Goal: Task Accomplishment & Management: Complete application form

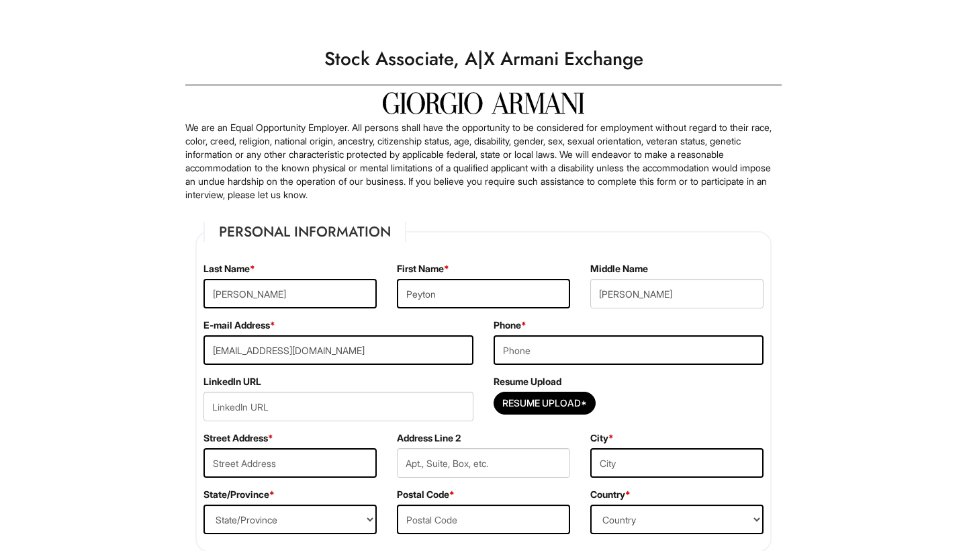
type input "pmart4449@gmail.com"
type input "5165121935"
click at [571, 405] on input "Resume Upload*" at bounding box center [544, 402] width 101 height 21
type input "C:\fakepath\Peyton_Martone_Resume.pdf"
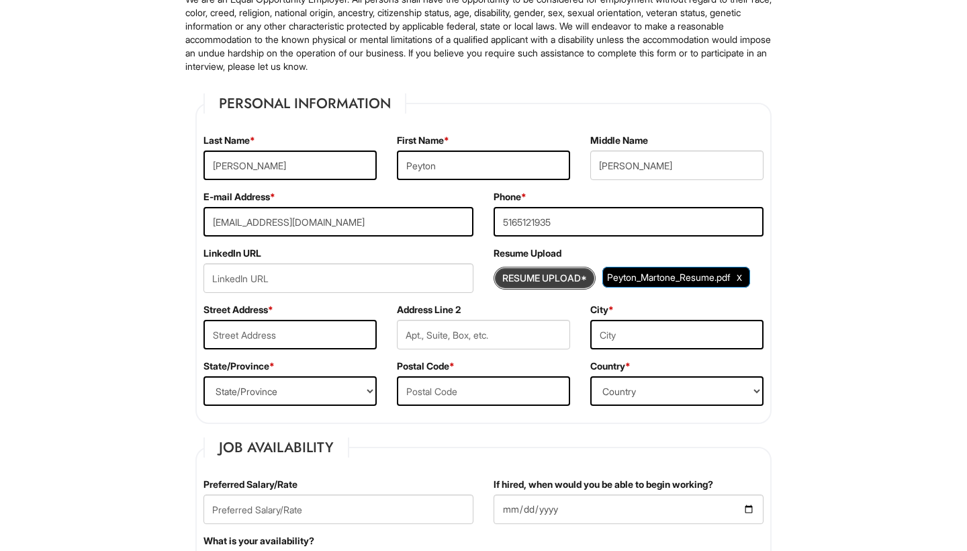
scroll to position [129, 0]
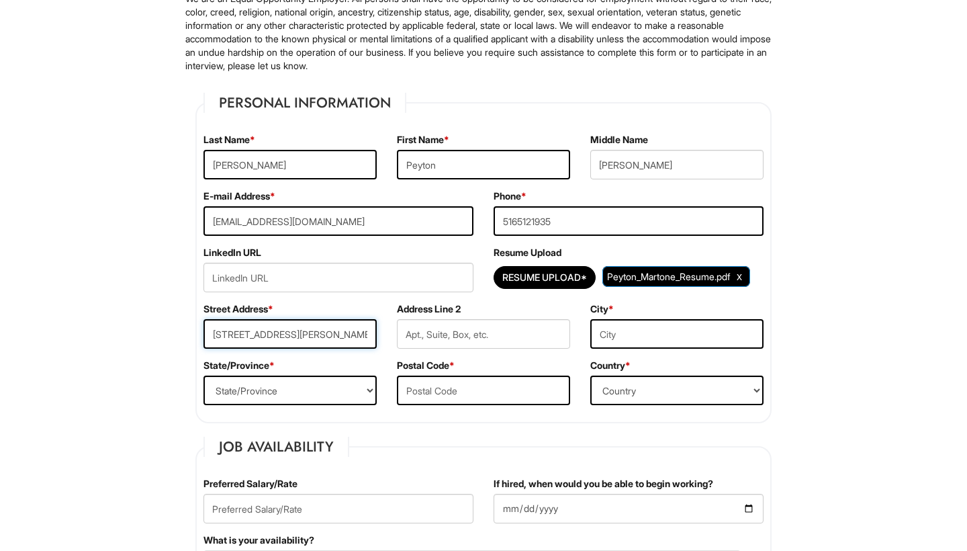
type input "9 Long Hill Rd"
type input "Smithtown"
select select "NY"
type input "11787"
select select "United States of America"
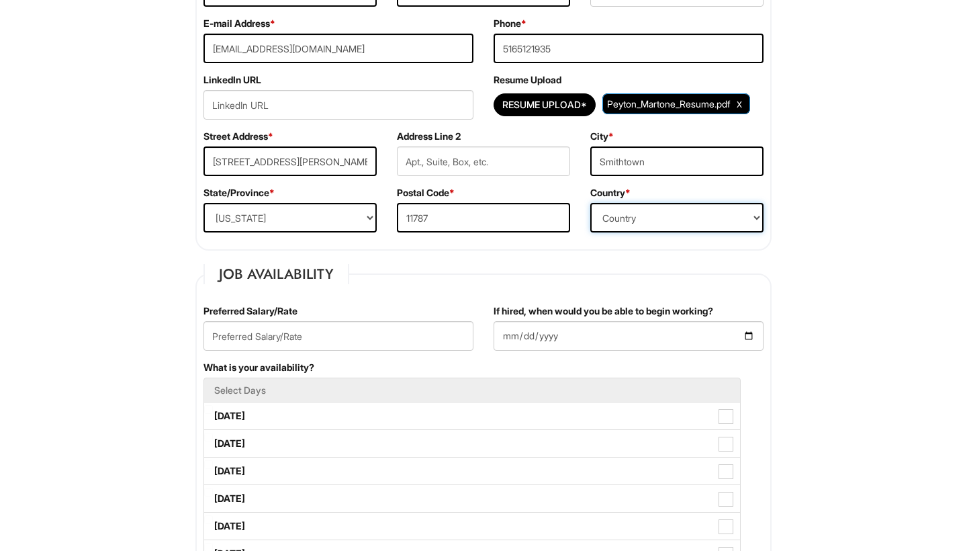
scroll to position [340, 0]
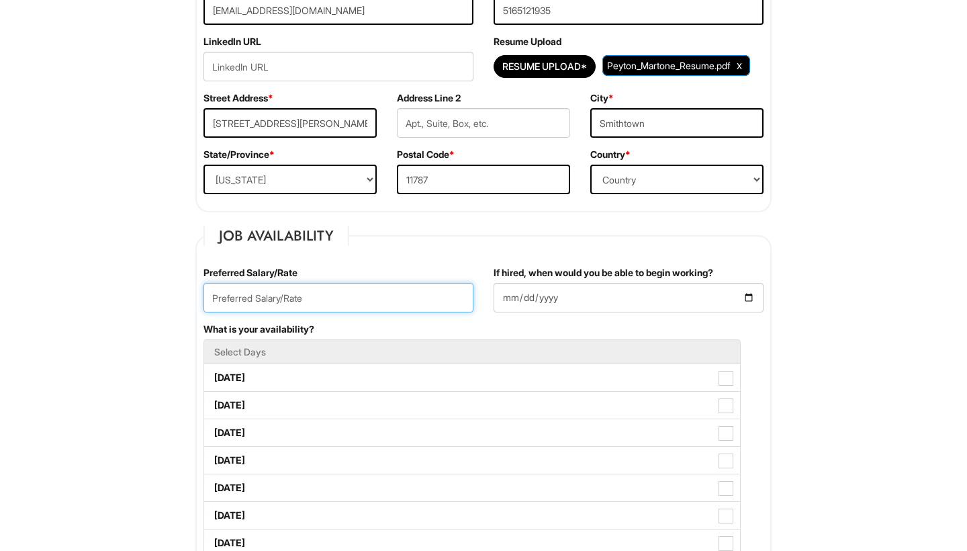
click at [356, 296] on input "text" at bounding box center [339, 298] width 270 height 30
type input "16/hr"
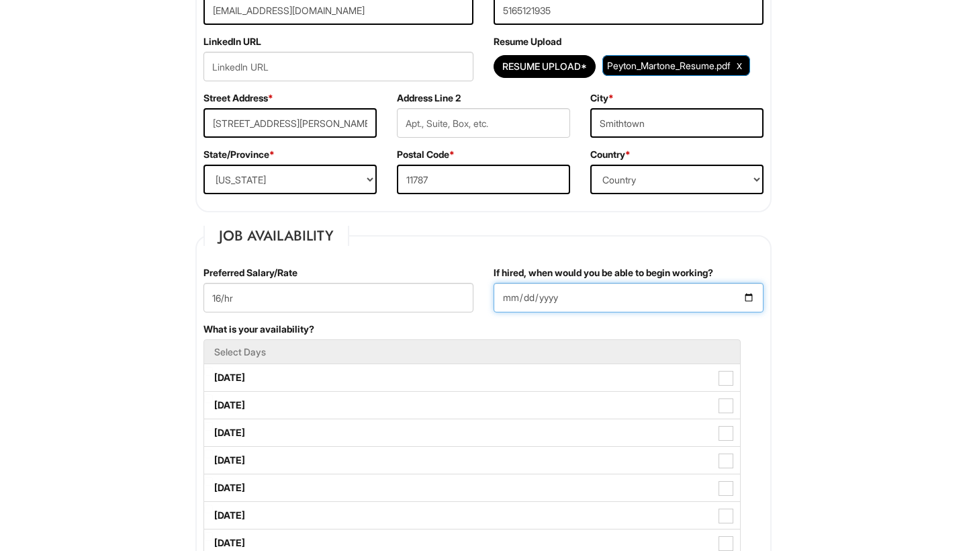
click at [628, 312] on div "If hired, when would you be able to begin working?" at bounding box center [629, 294] width 290 height 56
click at [531, 298] on input "If hired, when would you be able to begin working?" at bounding box center [629, 298] width 270 height 30
click at [543, 298] on input "If hired, when would you be able to begin working?" at bounding box center [629, 298] width 270 height 30
type input "2025-09-08"
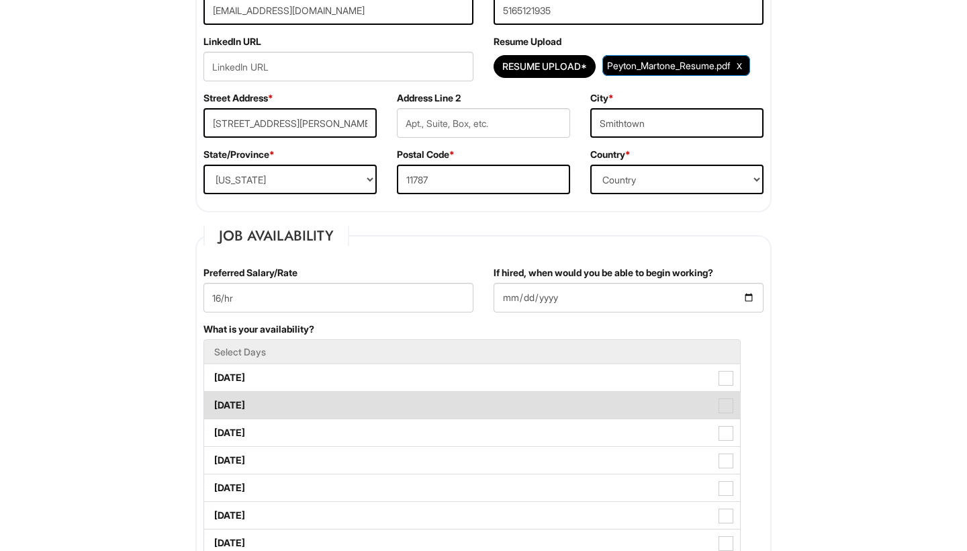
click at [425, 394] on label "Tuesday" at bounding box center [472, 405] width 536 height 27
click at [213, 394] on Available_Tuesday "Tuesday" at bounding box center [208, 398] width 9 height 9
checkbox Available_Tuesday "true"
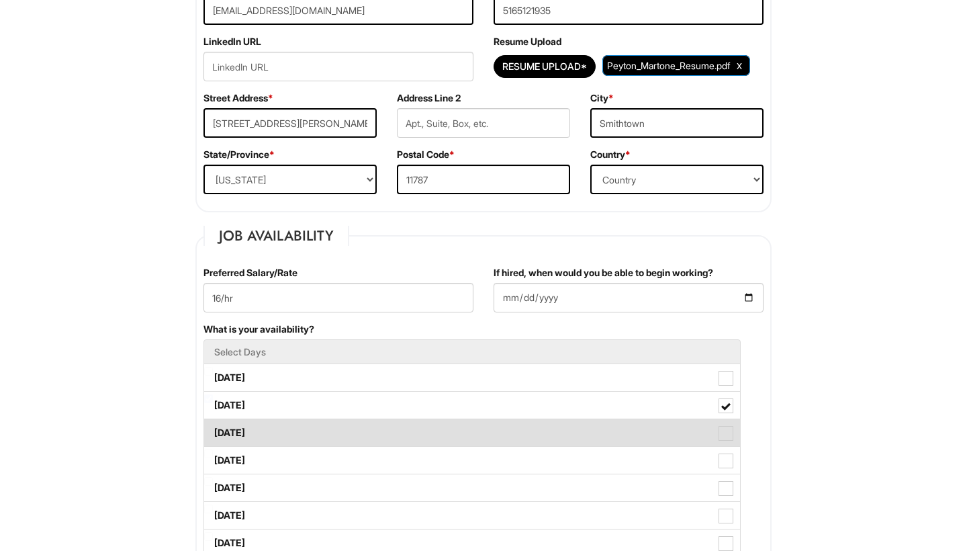
click at [406, 439] on label "Wednesday" at bounding box center [472, 432] width 536 height 27
click at [213, 431] on Available_Wednesday "Wednesday" at bounding box center [208, 426] width 9 height 9
checkbox Available_Wednesday "true"
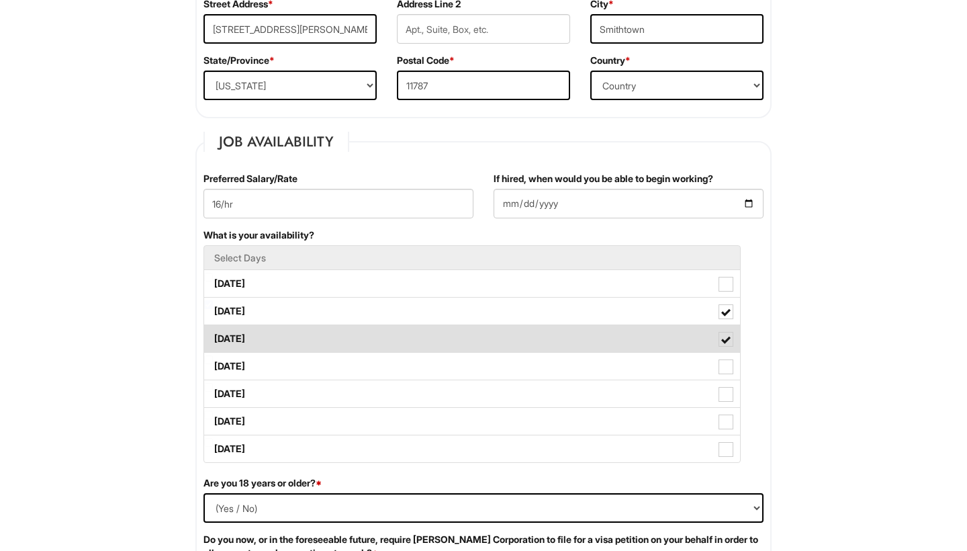
scroll to position [436, 0]
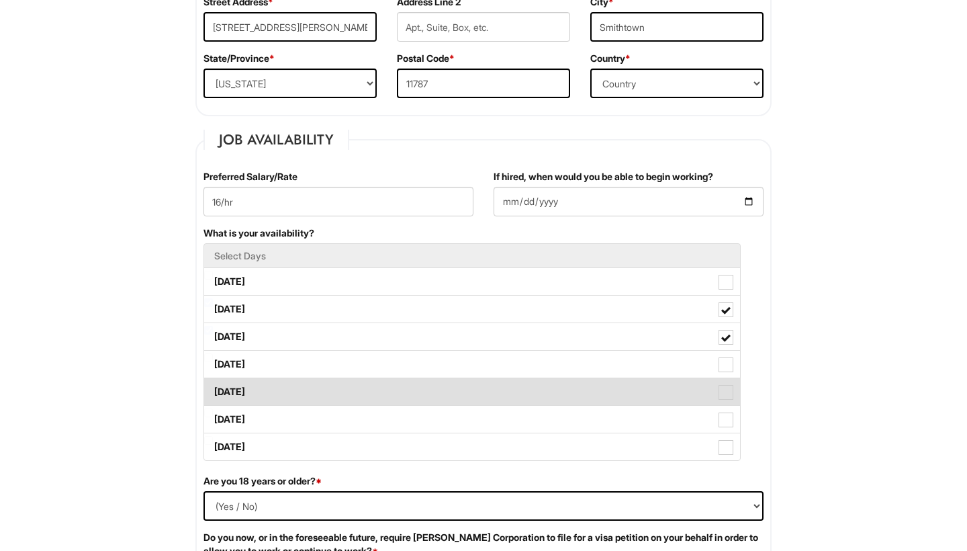
click at [391, 392] on label "Friday" at bounding box center [472, 391] width 536 height 27
click at [213, 390] on Available_Friday "Friday" at bounding box center [208, 385] width 9 height 9
checkbox Available_Friday "true"
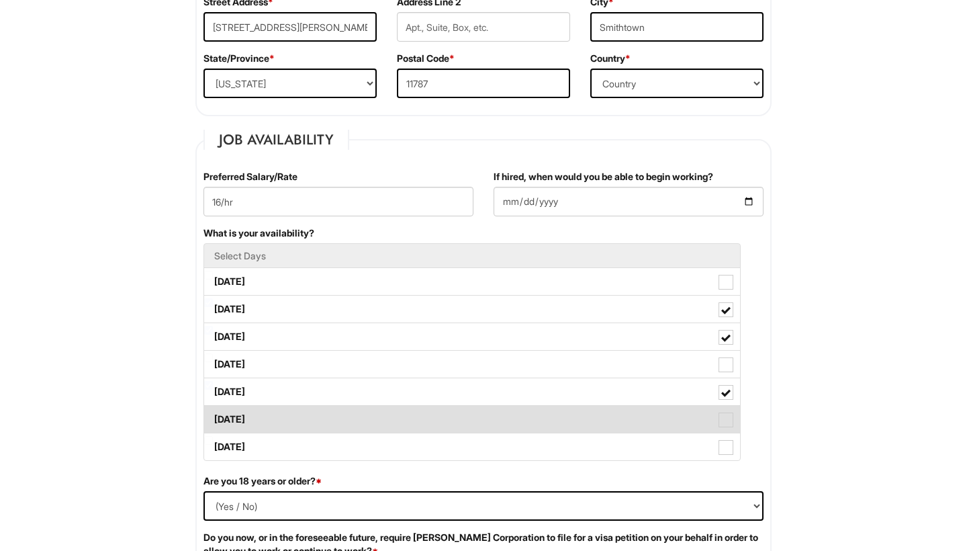
click at [391, 418] on label "Saturday" at bounding box center [472, 419] width 536 height 27
click at [213, 417] on Available_Saturday "Saturday" at bounding box center [208, 412] width 9 height 9
checkbox Available_Saturday "true"
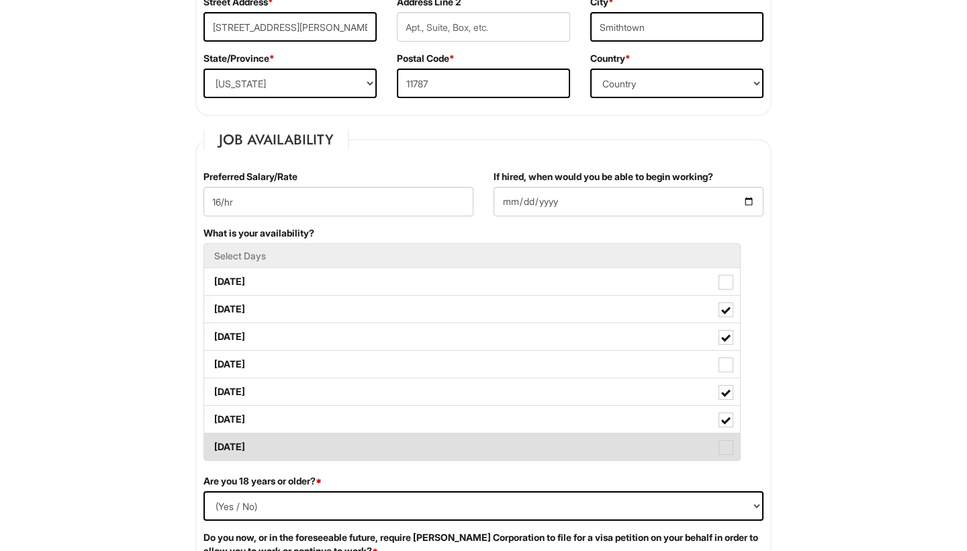
click at [396, 450] on label "Sunday" at bounding box center [472, 446] width 536 height 27
click at [213, 445] on Available_Sunday "Sunday" at bounding box center [208, 440] width 9 height 9
checkbox Available_Sunday "true"
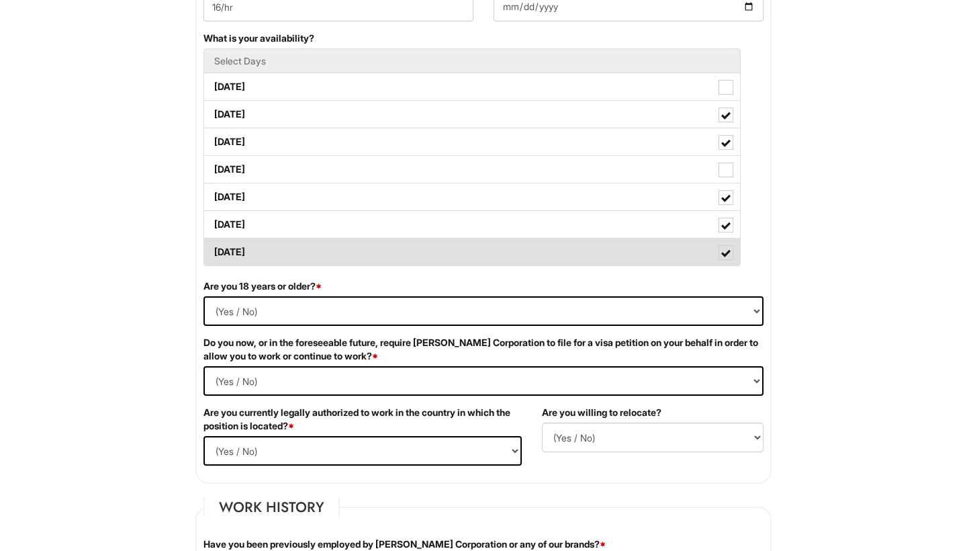
scroll to position [647, 0]
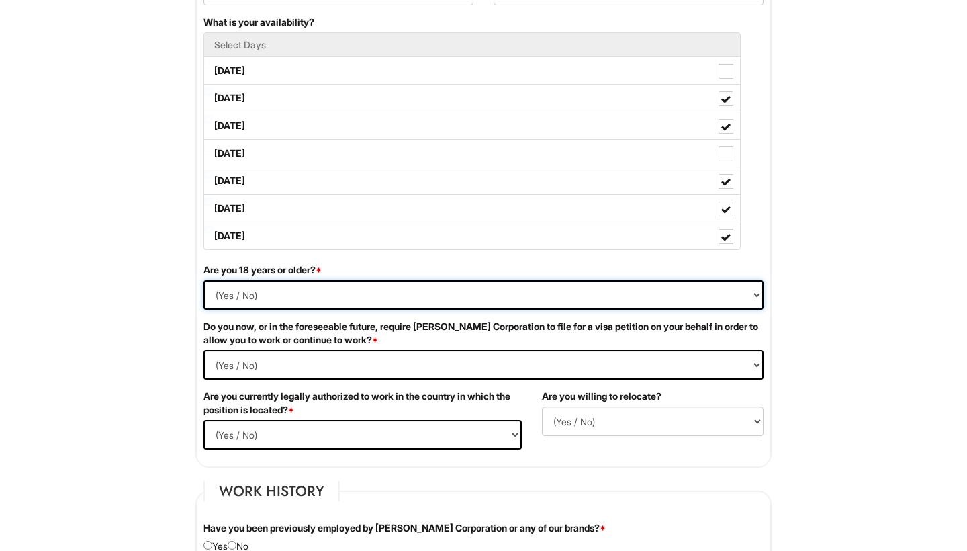
select select "Yes"
select Required "No"
select select "Yes"
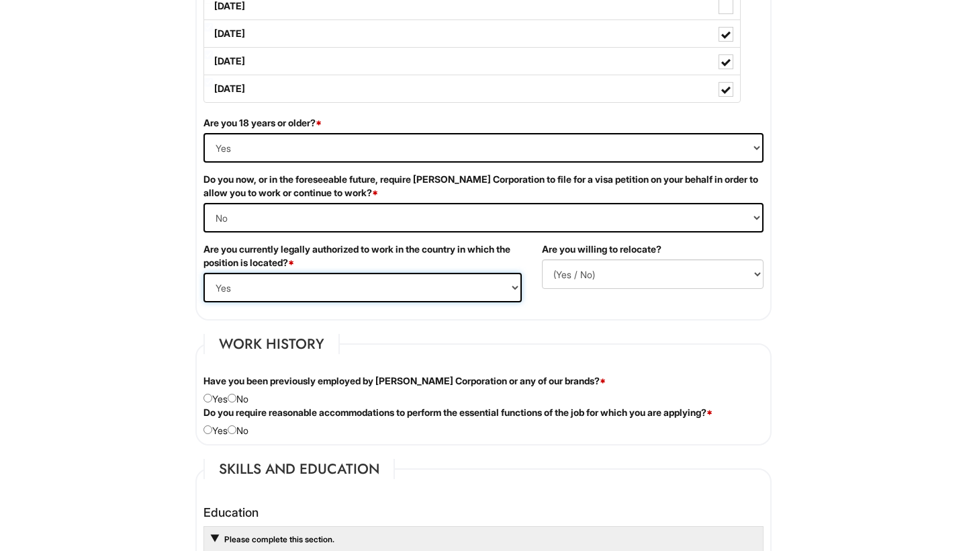
scroll to position [796, 0]
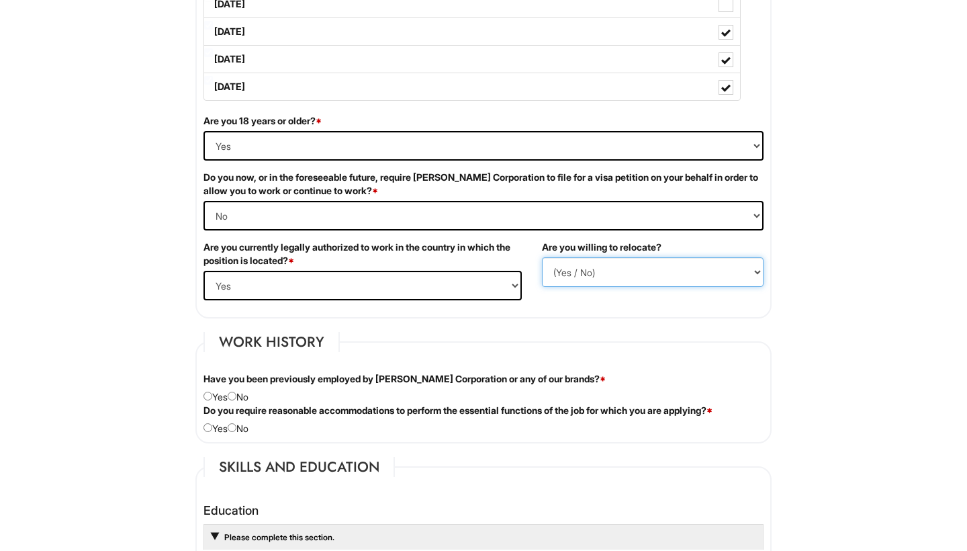
select select "Y"
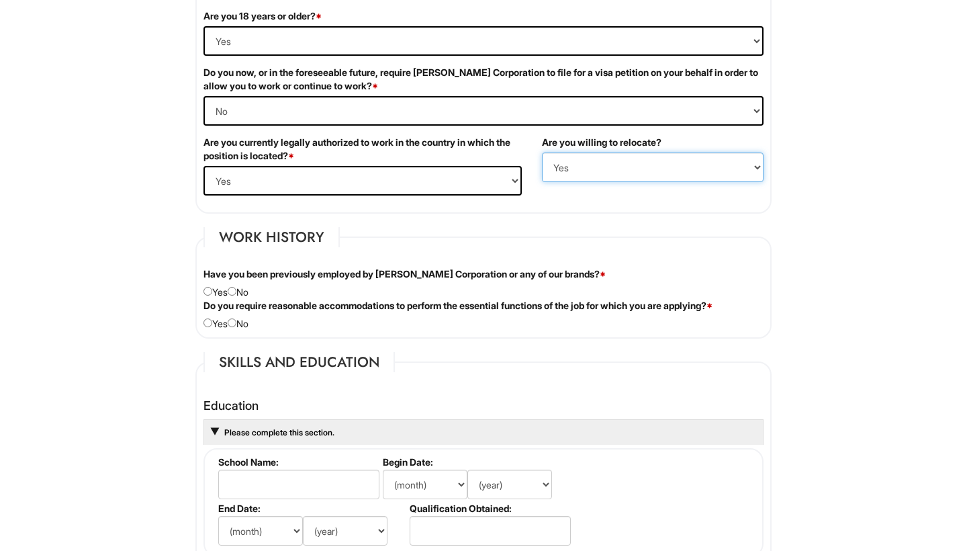
scroll to position [906, 0]
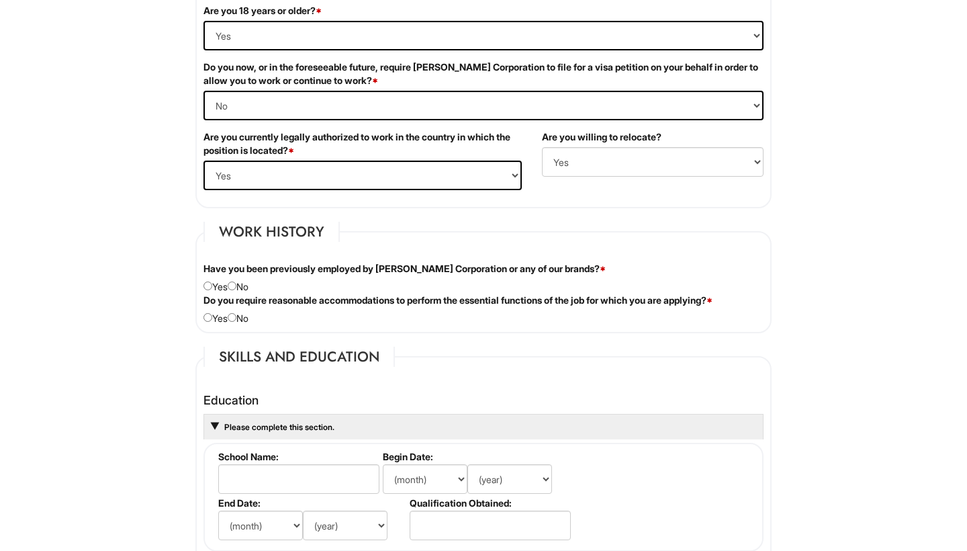
click at [240, 290] on div "Have you been previously employed by Giorgio Armani Corporation or any of our b…" at bounding box center [483, 278] width 580 height 32
click at [236, 317] on input "radio" at bounding box center [232, 317] width 9 height 9
radio input "true"
click at [236, 285] on input "radio" at bounding box center [232, 285] width 9 height 9
radio input "true"
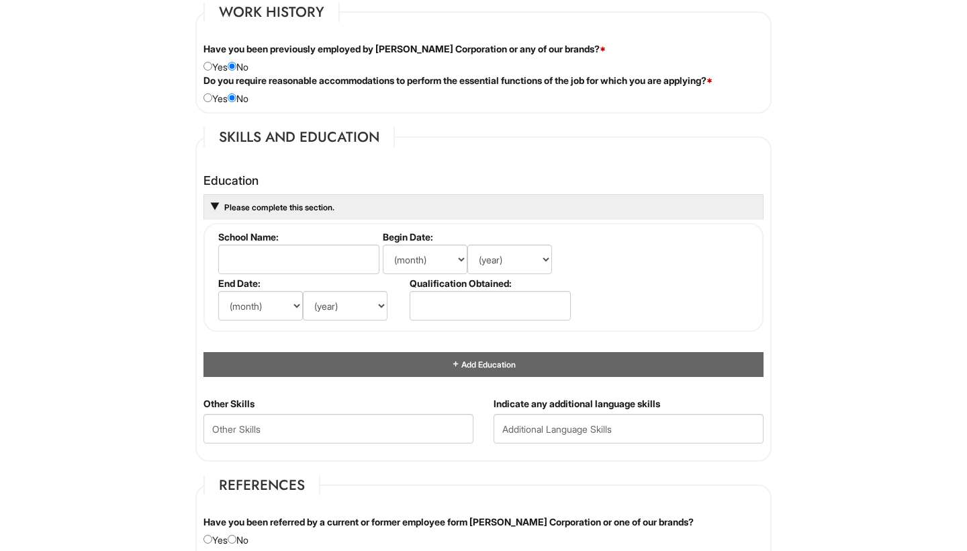
scroll to position [1136, 0]
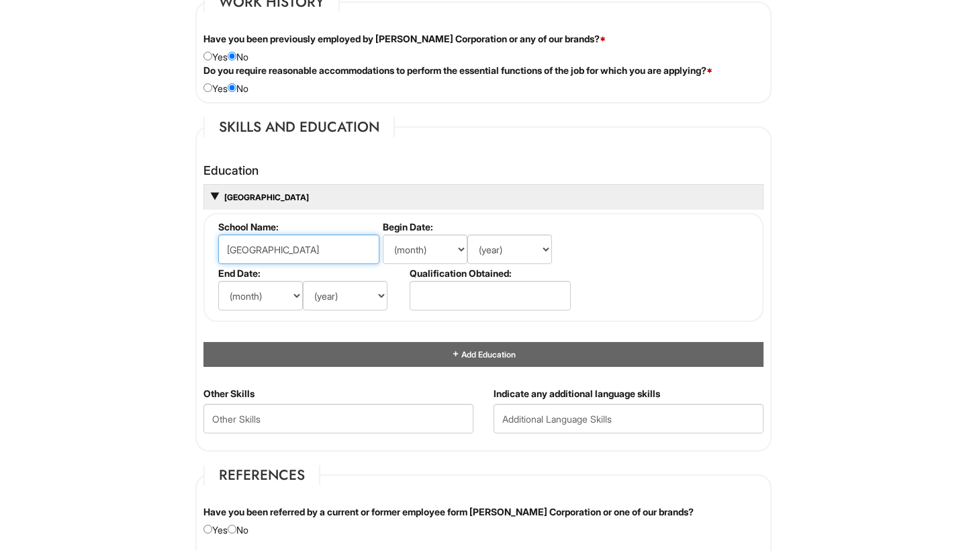
type input "Adelphi University"
select select "8"
select select "2024"
select select "5"
select select "2028"
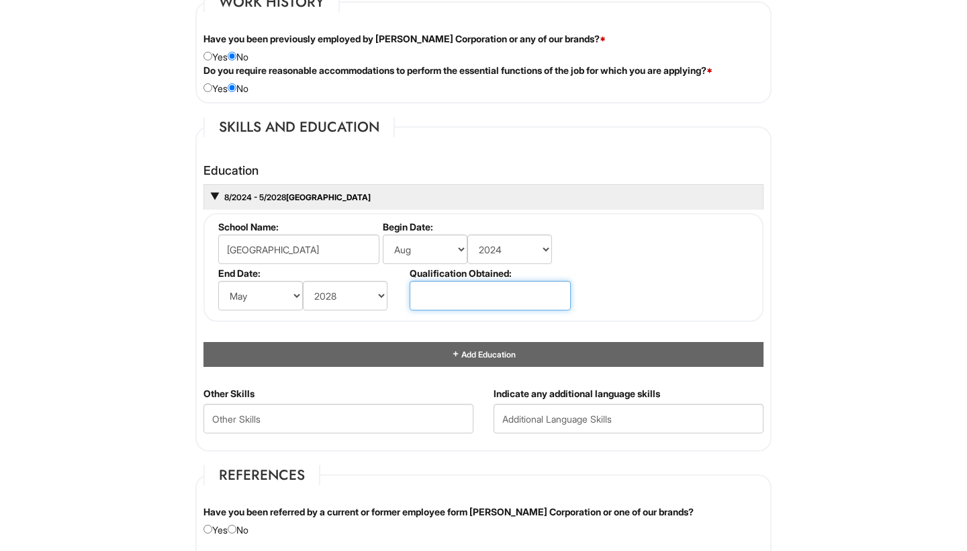
click at [445, 294] on input "text" at bounding box center [490, 296] width 161 height 30
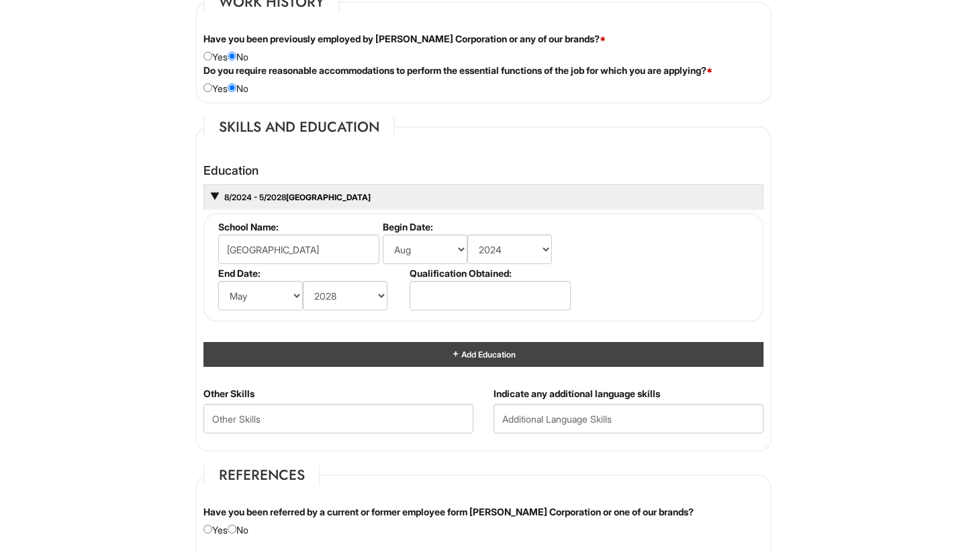
click at [455, 351] on span at bounding box center [455, 354] width 9 height 8
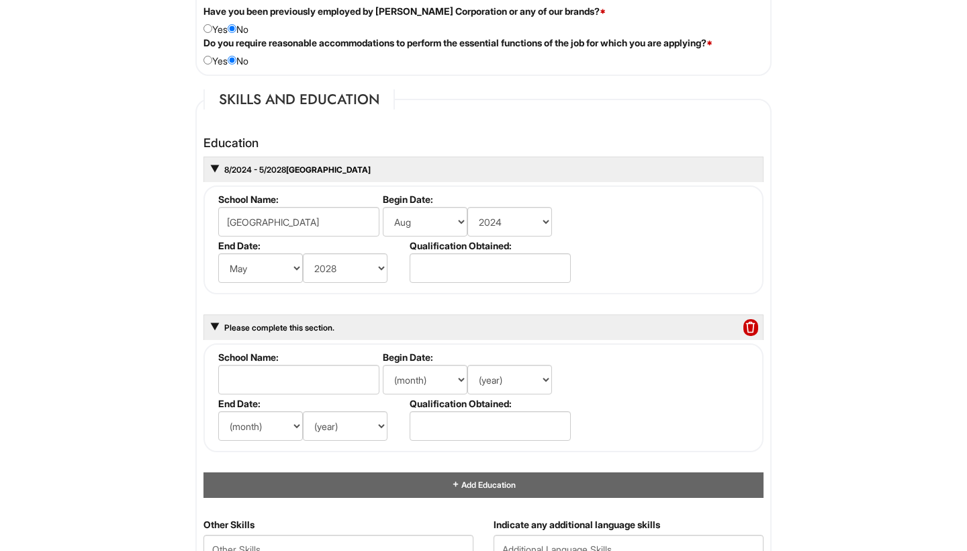
scroll to position [1206, 0]
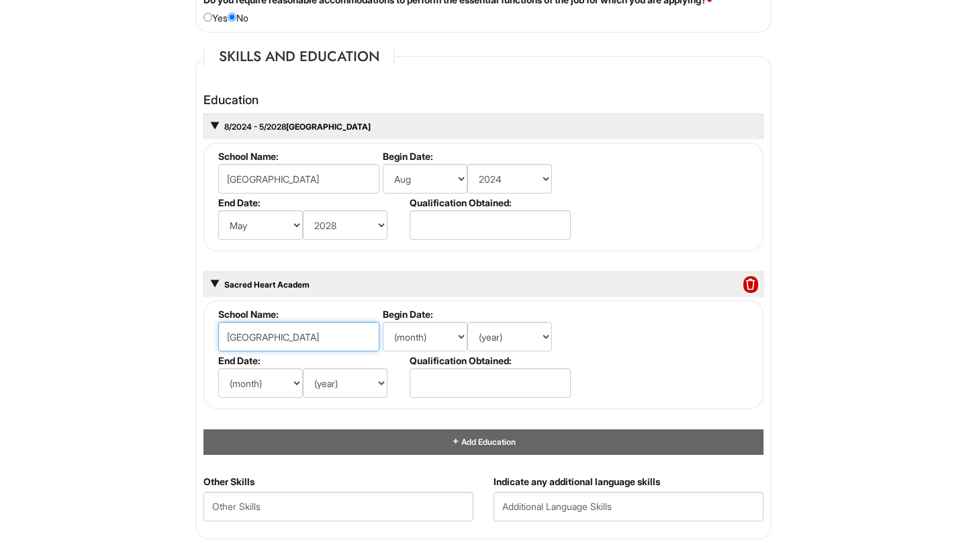
type input "Sacred Heart Academy"
select select "9"
select select "2020"
select select "6"
select select "2024"
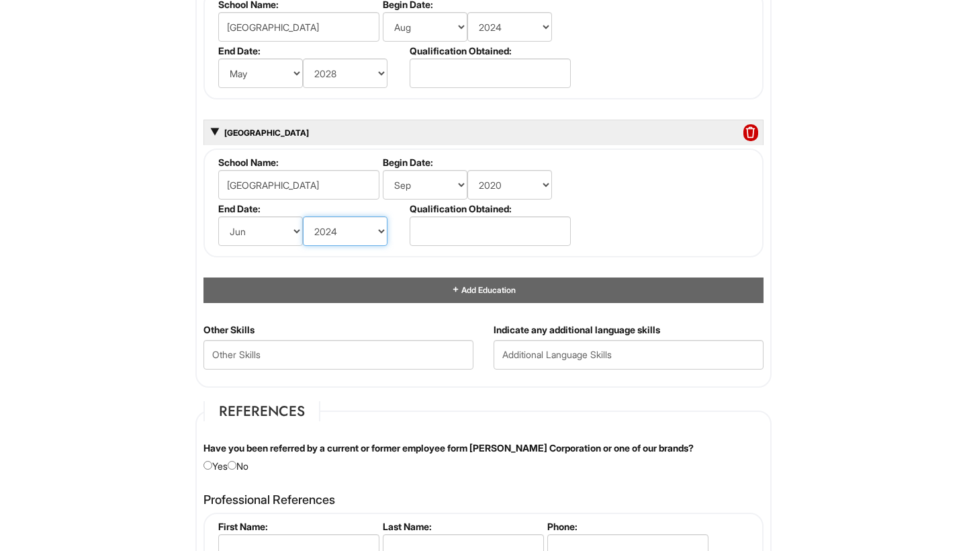
scroll to position [1366, 0]
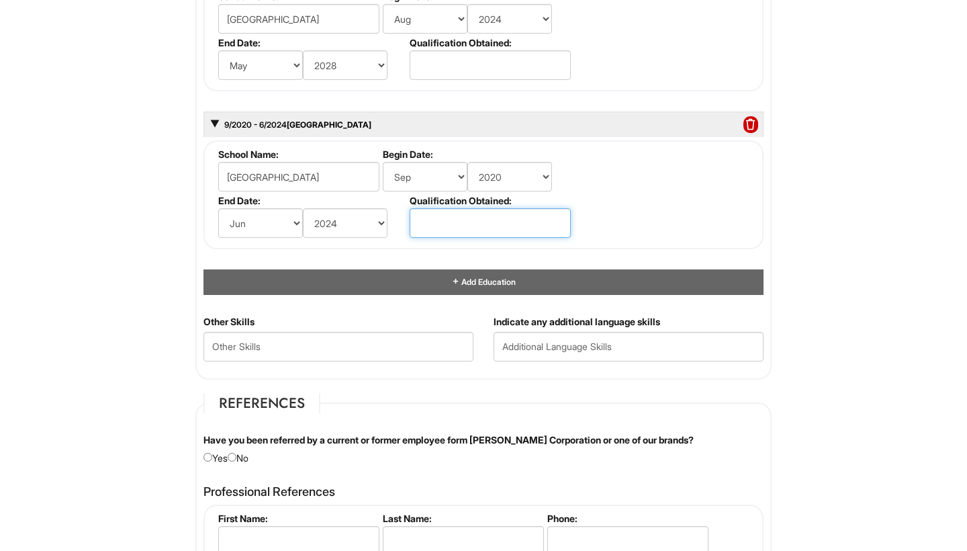
click at [468, 221] on input "text" at bounding box center [490, 223] width 161 height 30
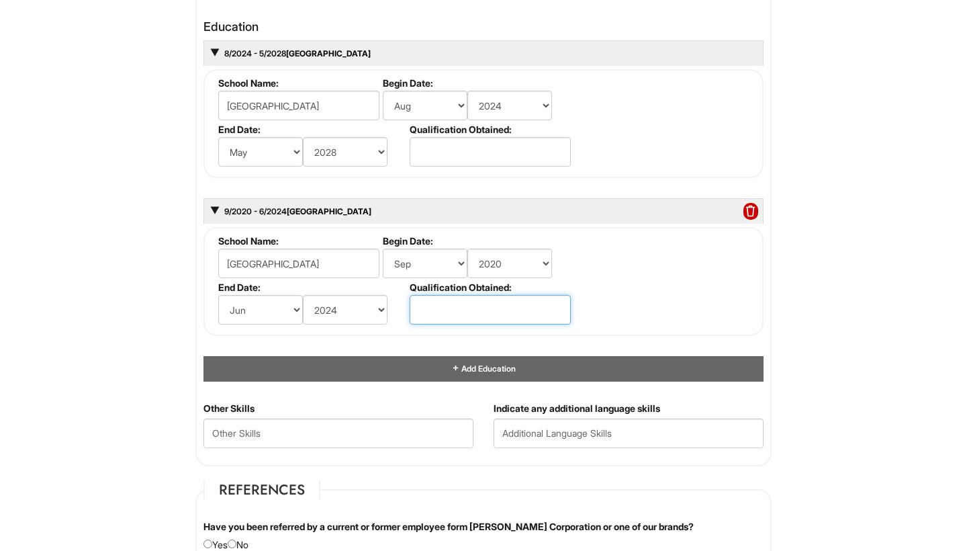
scroll to position [1252, 0]
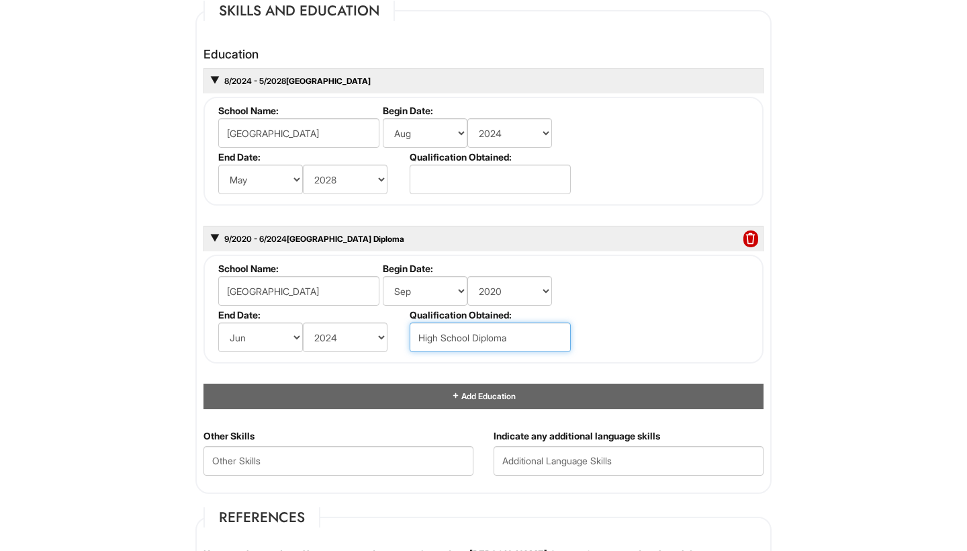
type input "High School Diploma"
click at [477, 175] on input "text" at bounding box center [490, 180] width 161 height 30
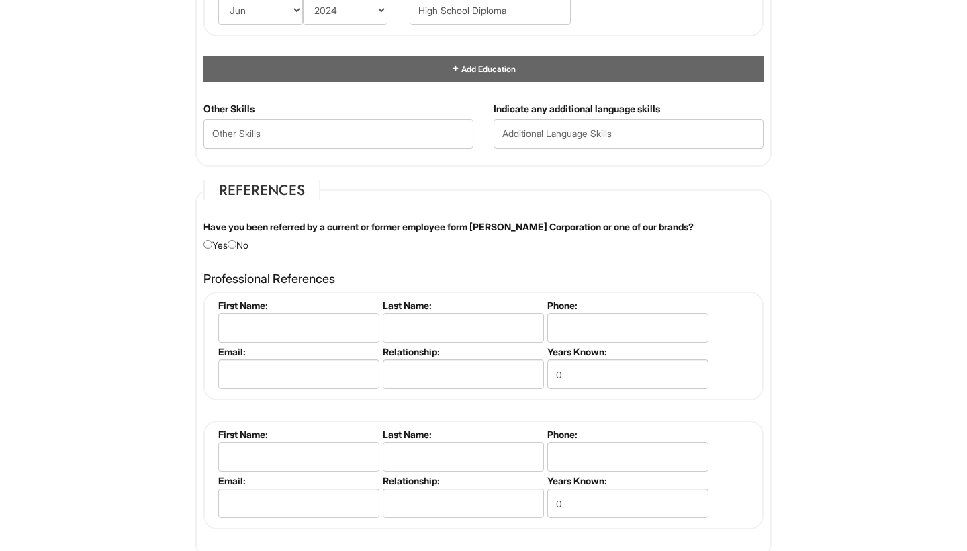
scroll to position [1583, 0]
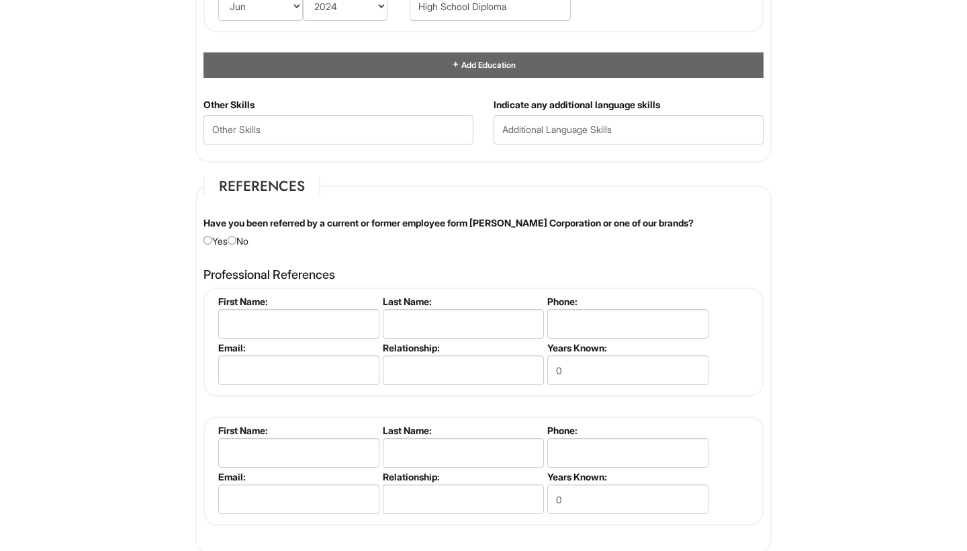
type input "W.I.P. Bachelor's Degree"
type input "P"
click at [236, 236] on input "radio" at bounding box center [232, 240] width 9 height 9
radio input "true"
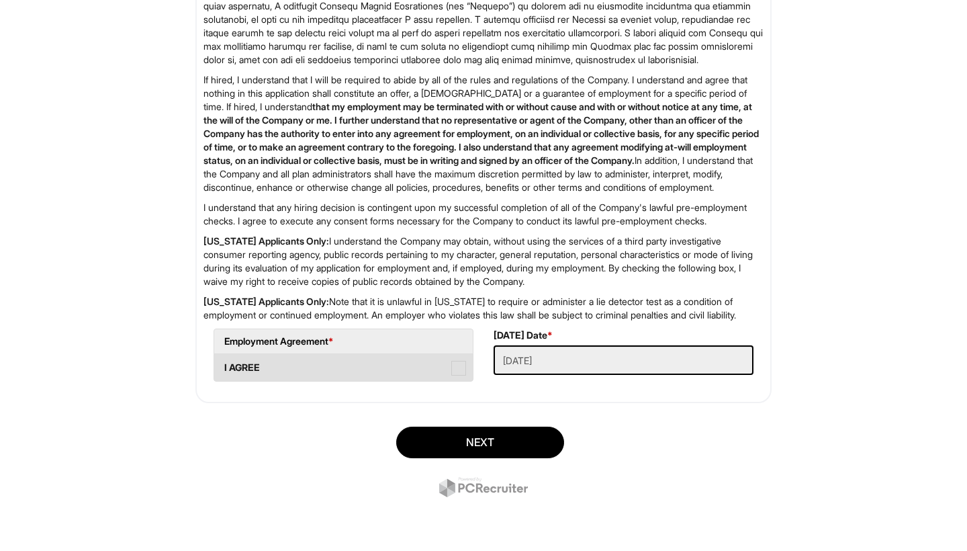
scroll to position [2279, 0]
click at [323, 372] on label "I AGREE" at bounding box center [343, 367] width 259 height 27
click at [223, 365] on AGREE "I AGREE" at bounding box center [218, 361] width 9 height 9
checkbox AGREE "true"
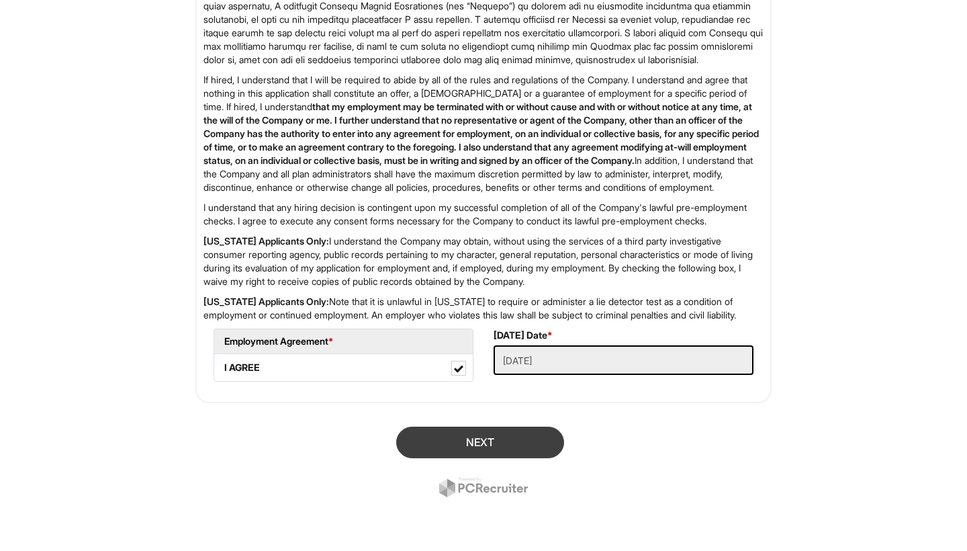
click at [470, 434] on button "Next" at bounding box center [480, 443] width 168 height 32
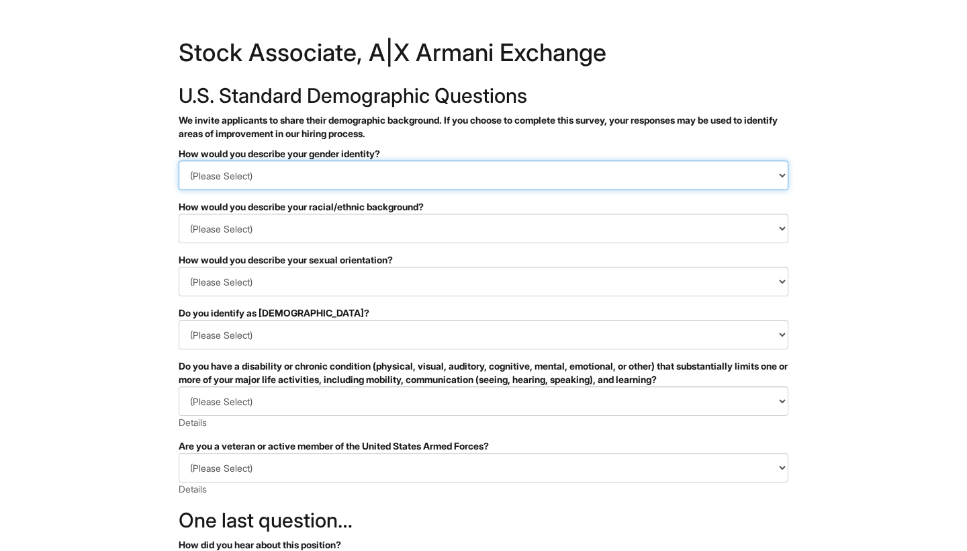
select select "Woman"
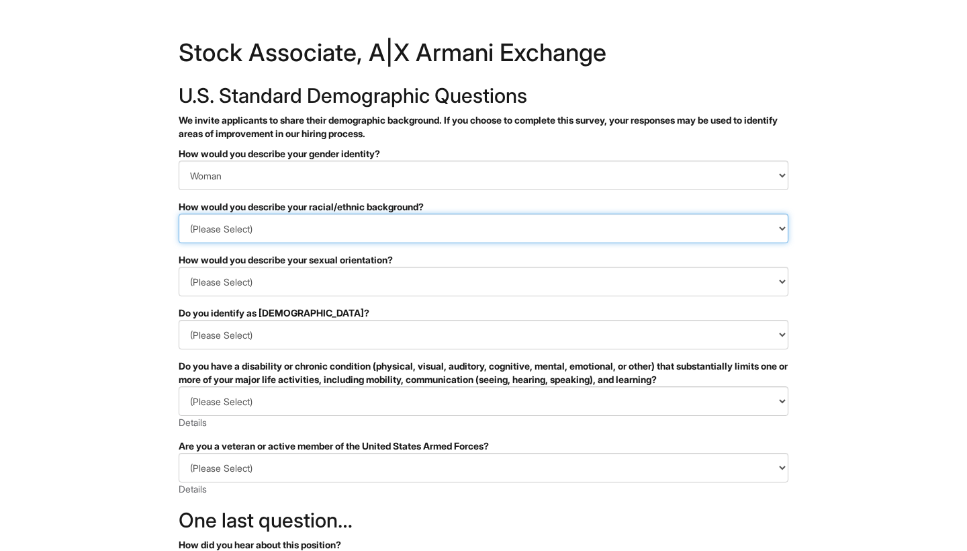
select select "White or European"
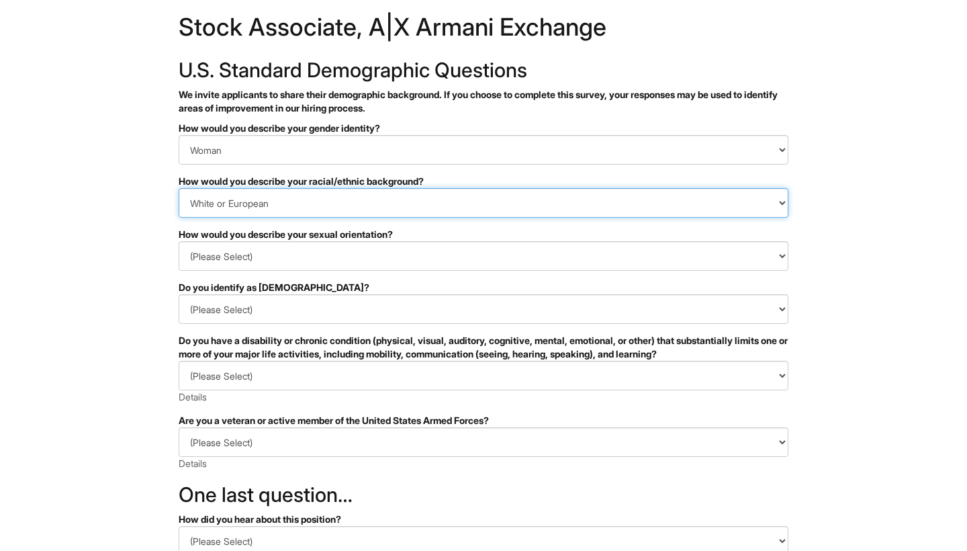
scroll to position [32, 0]
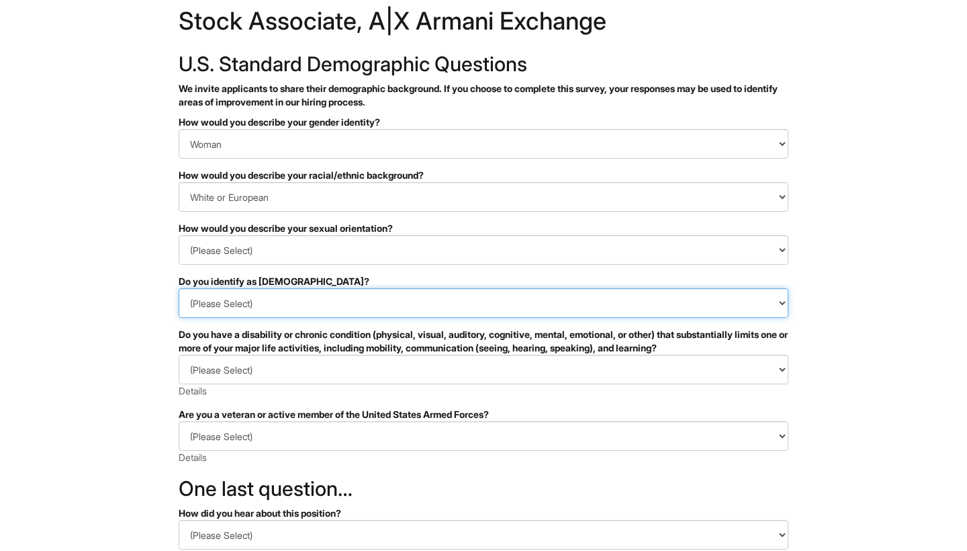
select select "No"
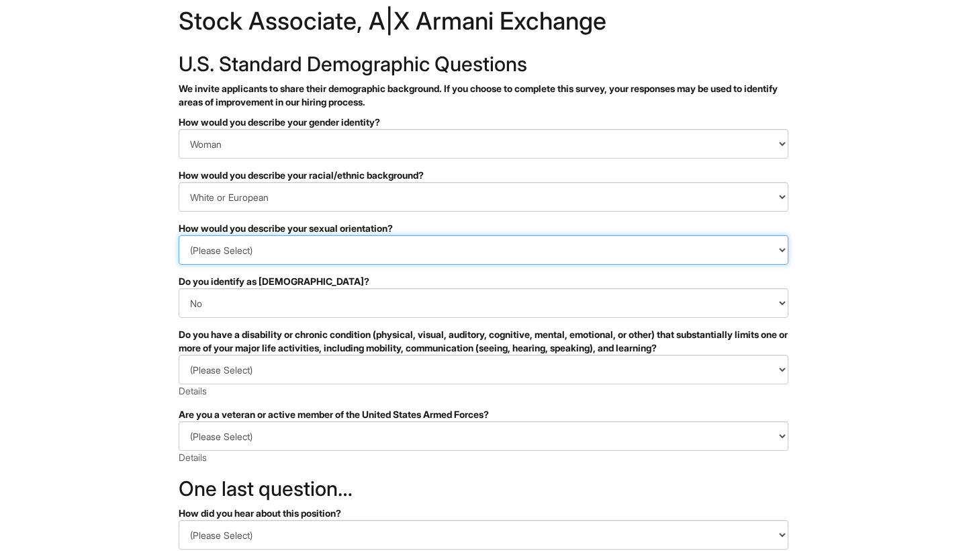
select select "Heterosexual"
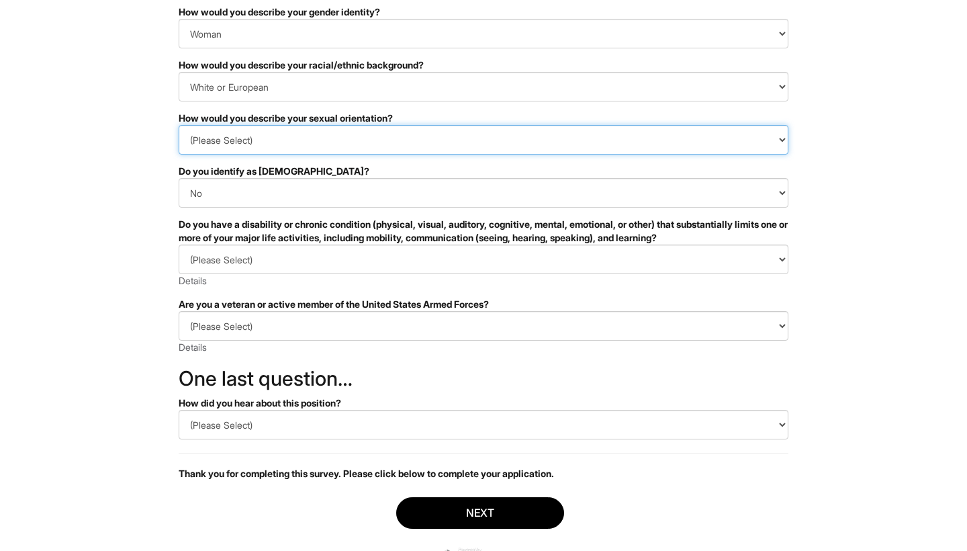
scroll to position [143, 0]
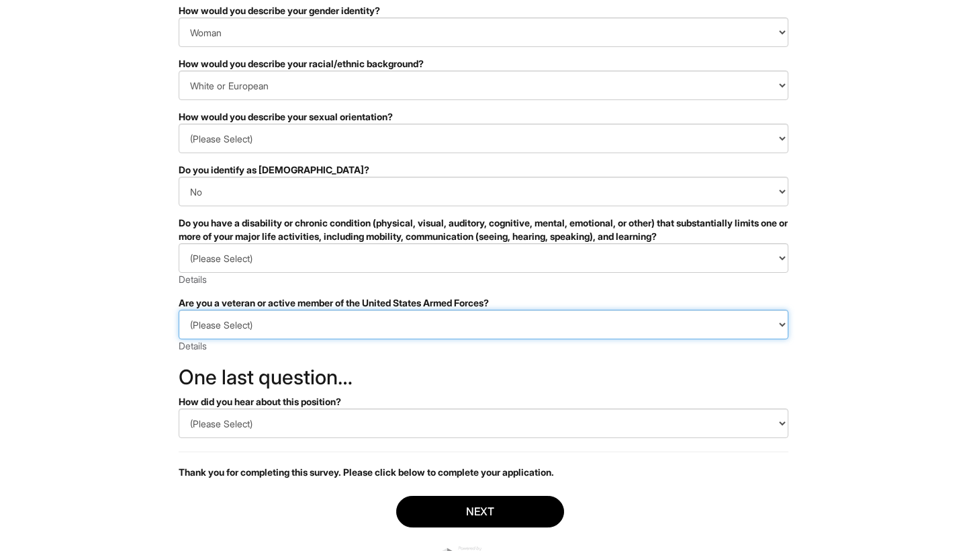
select select "I AM NOT A PROTECTED VETERAN"
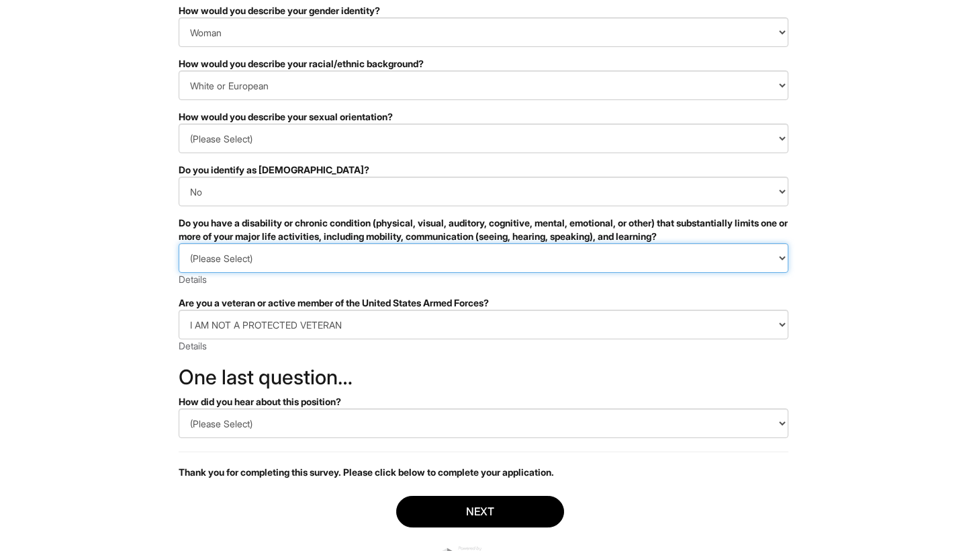
select select "NO, I DON'T HAVE A DISABILITY"
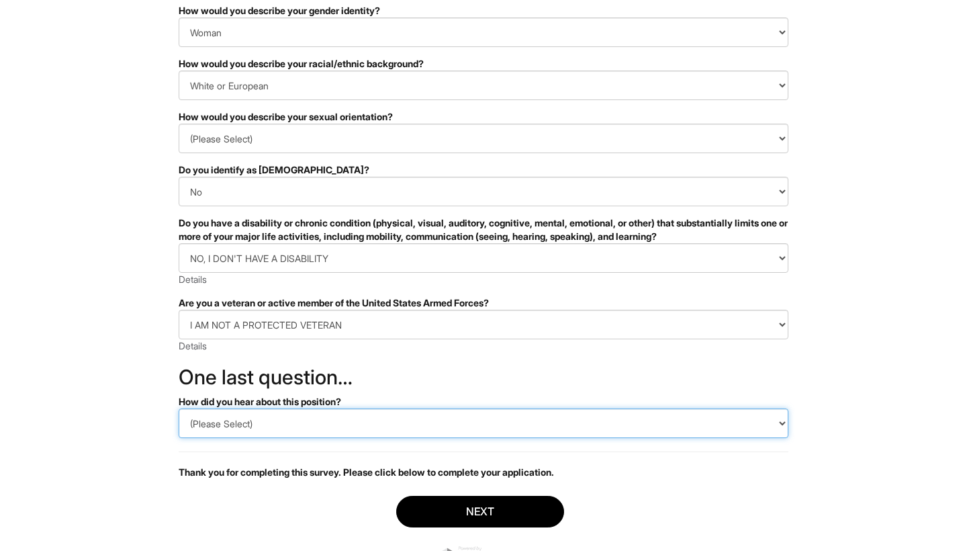
select select "Indeed"
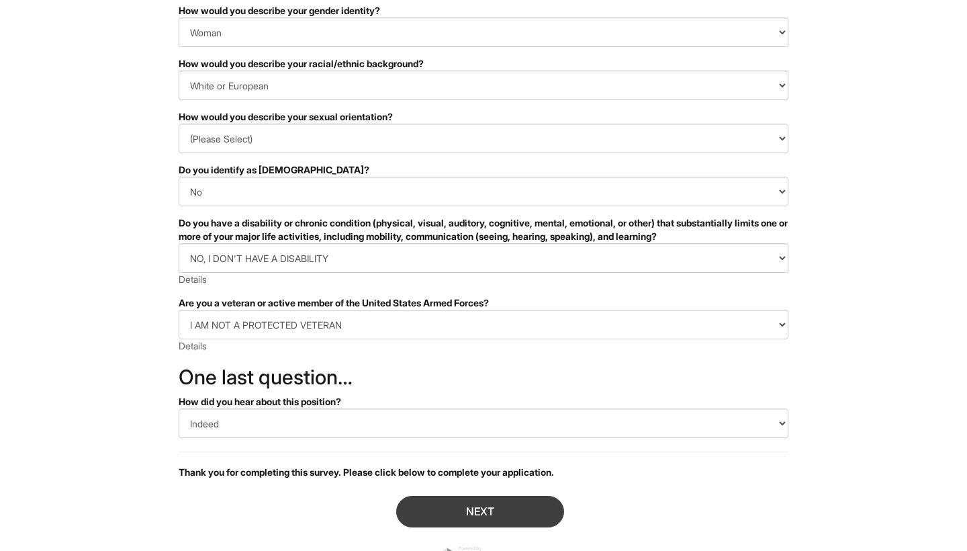
click at [478, 513] on button "Next" at bounding box center [480, 512] width 168 height 32
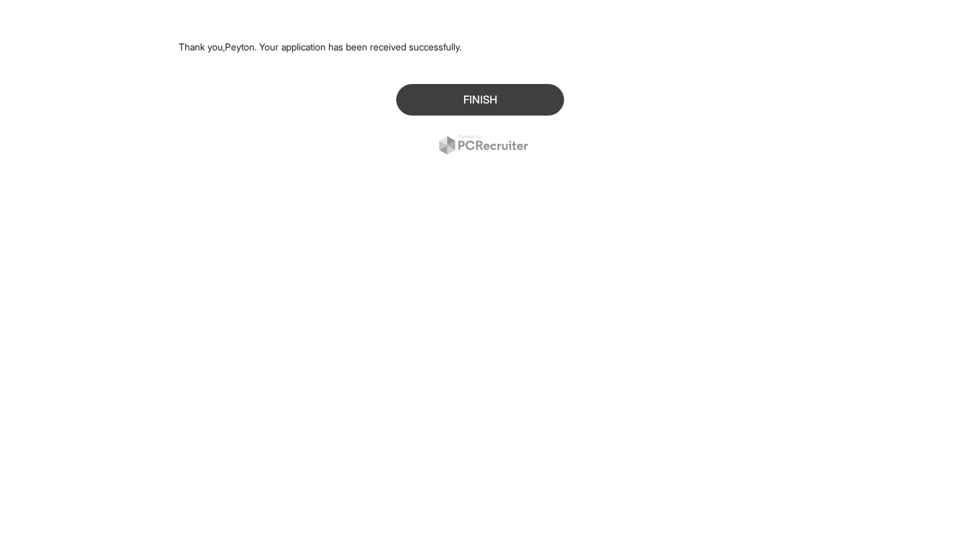
click at [450, 97] on button "Finish" at bounding box center [480, 100] width 168 height 32
